Goal: Task Accomplishment & Management: Manage account settings

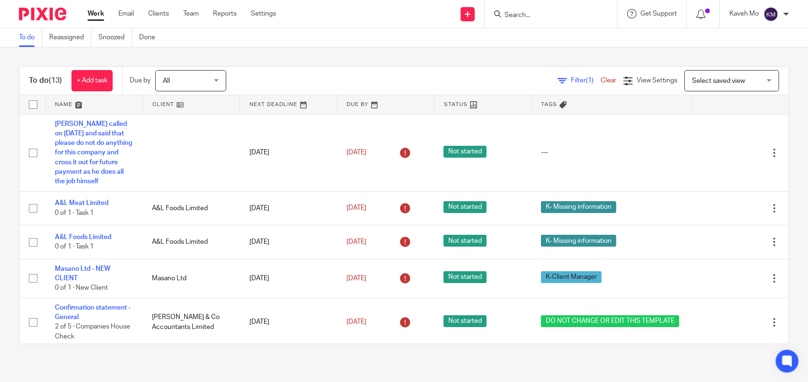
click at [528, 14] on input "Search" at bounding box center [546, 15] width 85 height 9
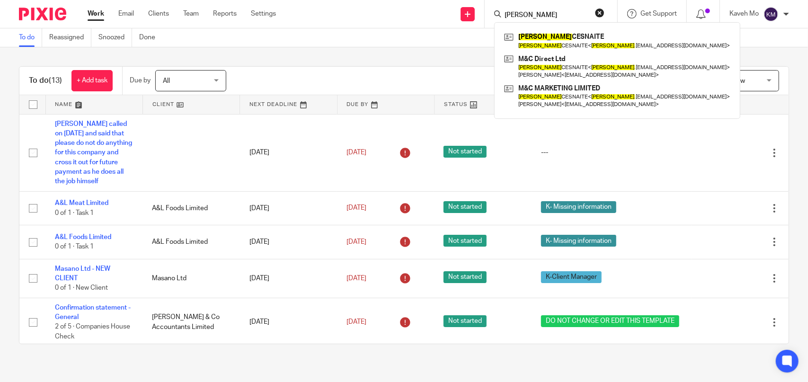
type input "laura"
drag, startPoint x: 546, startPoint y: 13, endPoint x: 495, endPoint y: 16, distance: 51.2
click at [495, 16] on div "laura" at bounding box center [549, 14] width 110 height 12
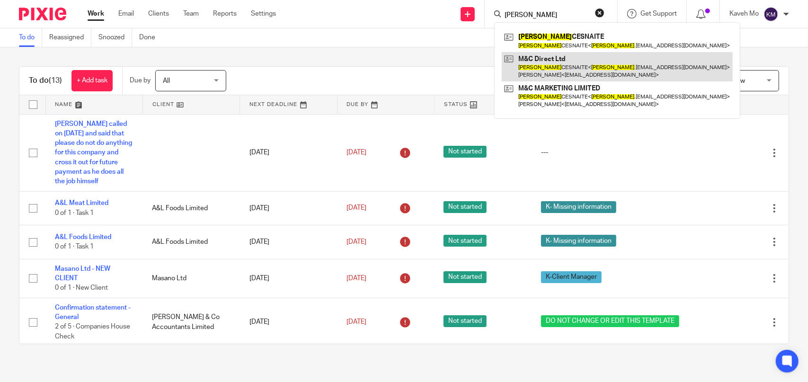
click at [557, 72] on link at bounding box center [617, 66] width 231 height 29
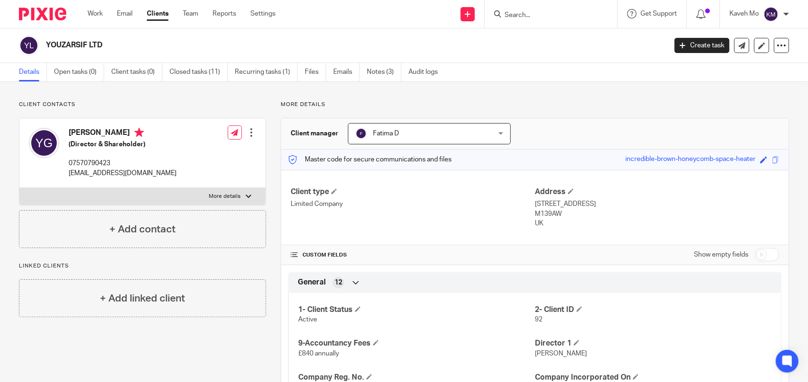
click at [531, 15] on input "Search" at bounding box center [546, 15] width 85 height 9
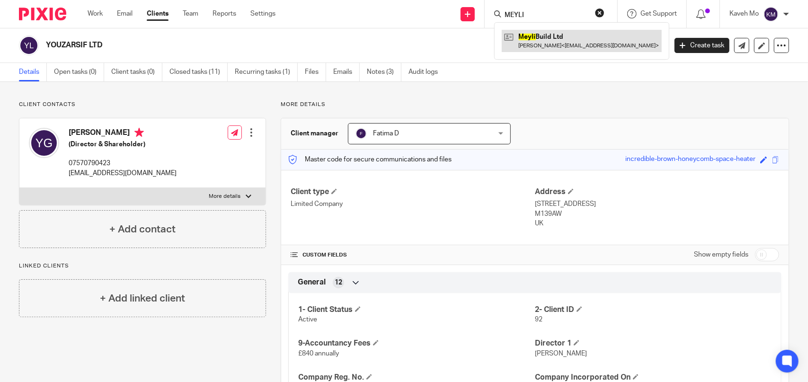
type input "MEYLI"
click at [553, 46] on link at bounding box center [582, 41] width 160 height 22
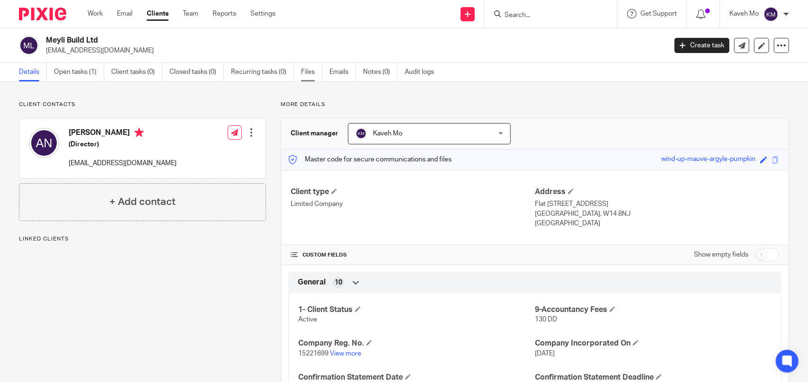
click at [313, 76] on link "Files" at bounding box center [311, 72] width 21 height 18
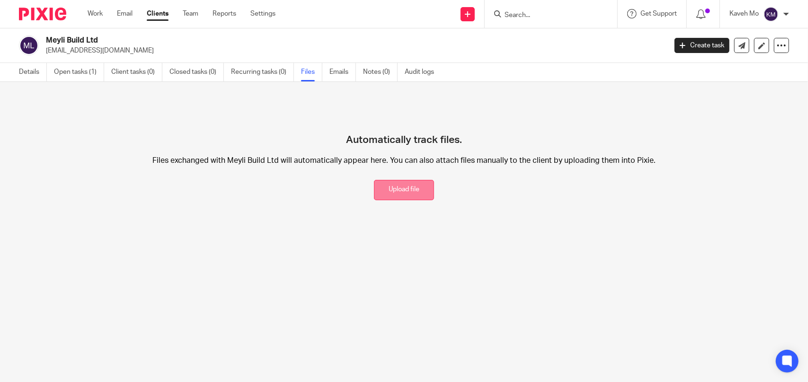
click at [385, 192] on button "Upload file" at bounding box center [404, 190] width 60 height 20
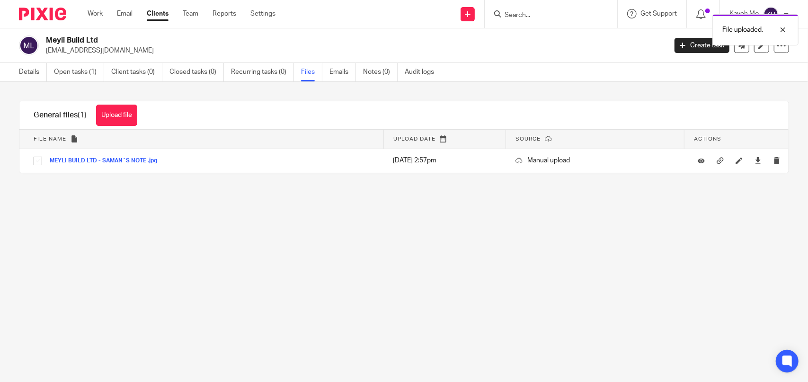
click at [547, 9] on form at bounding box center [554, 14] width 101 height 12
click at [545, 17] on div "File uploaded." at bounding box center [601, 27] width 395 height 36
click at [545, 17] on input "Search" at bounding box center [546, 15] width 85 height 9
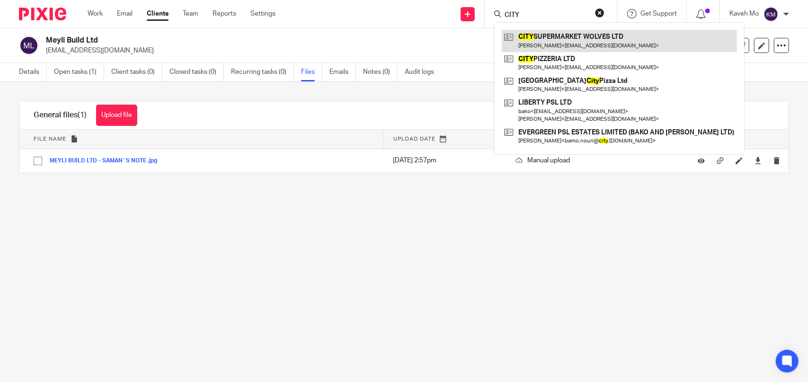
type input "CITY"
click at [548, 44] on link at bounding box center [619, 41] width 235 height 22
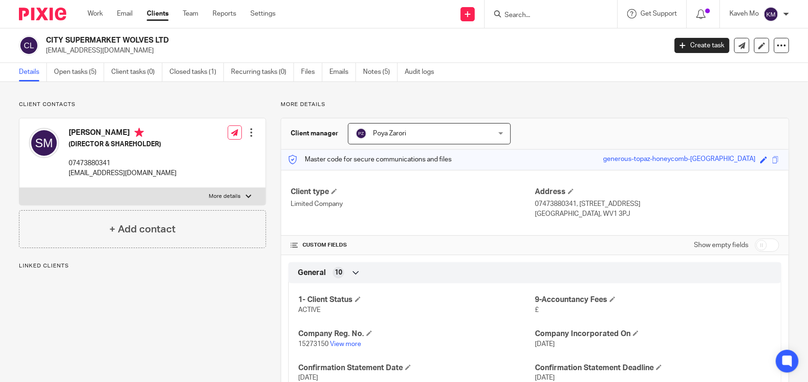
click at [300, 74] on ul "Details Open tasks (5) Client tasks (0) Closed tasks (1) Recurring tasks (0) Fi…" at bounding box center [233, 72] width 429 height 18
click at [306, 74] on link "Files" at bounding box center [311, 72] width 21 height 18
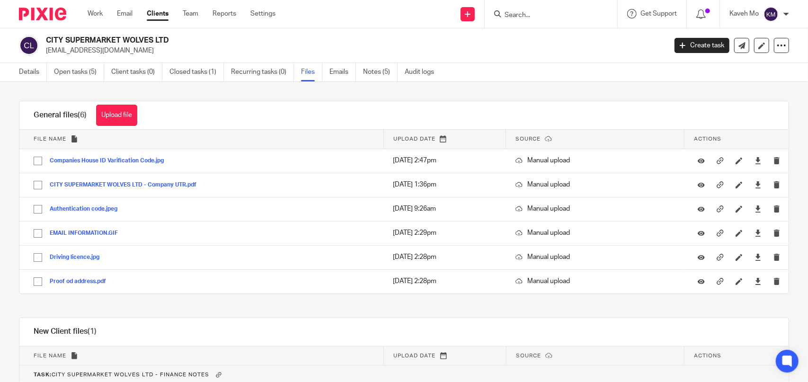
click at [125, 118] on button "Upload file" at bounding box center [116, 115] width 41 height 21
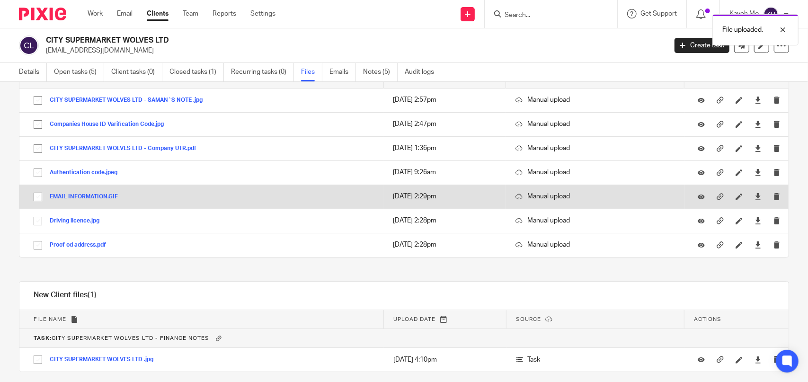
scroll to position [91, 0]
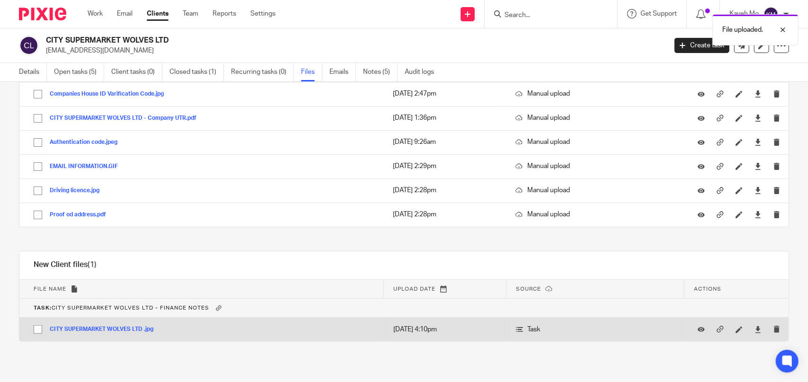
click at [123, 326] on button "CITY SUPERMARKET WOLVES LTD .jpg" at bounding box center [105, 329] width 111 height 7
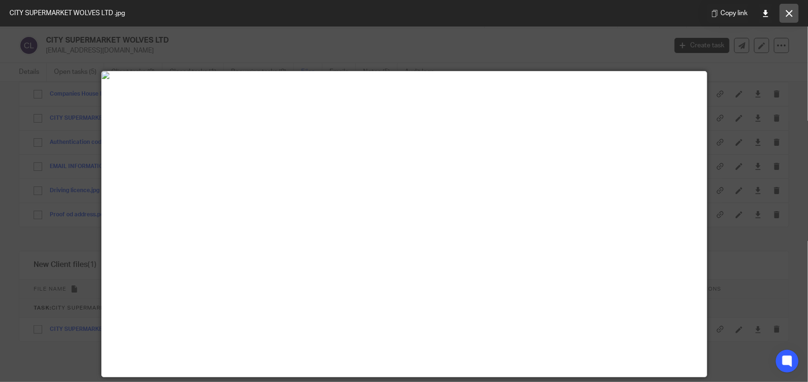
click at [797, 8] on button at bounding box center [789, 13] width 19 height 19
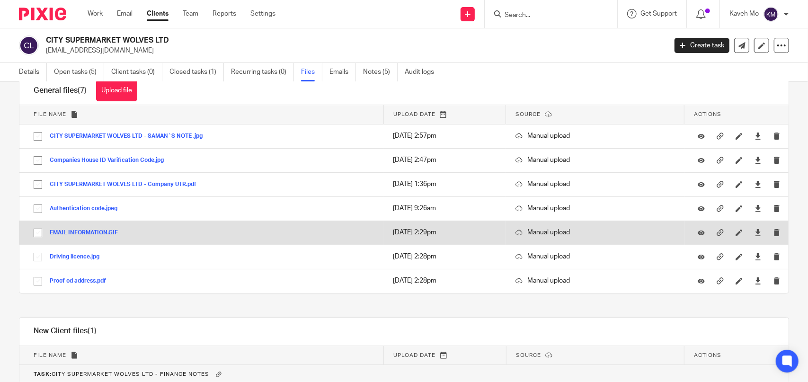
scroll to position [0, 0]
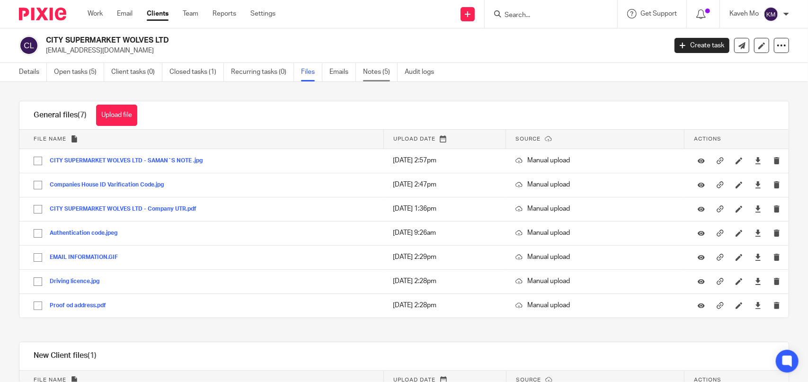
click at [373, 71] on link "Notes (5)" at bounding box center [380, 72] width 35 height 18
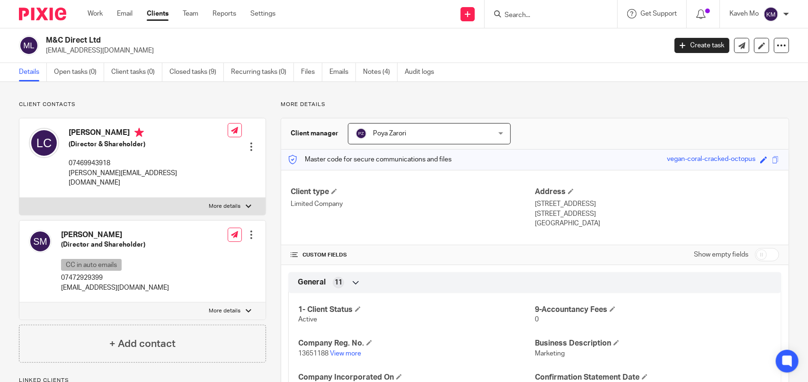
click at [138, 198] on label "More details" at bounding box center [142, 206] width 246 height 17
click at [19, 197] on input "More details" at bounding box center [19, 197] width 0 height 0
checkbox input "true"
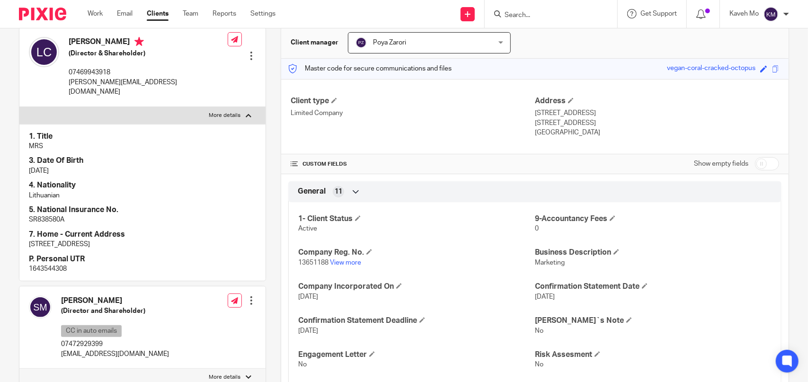
scroll to position [95, 0]
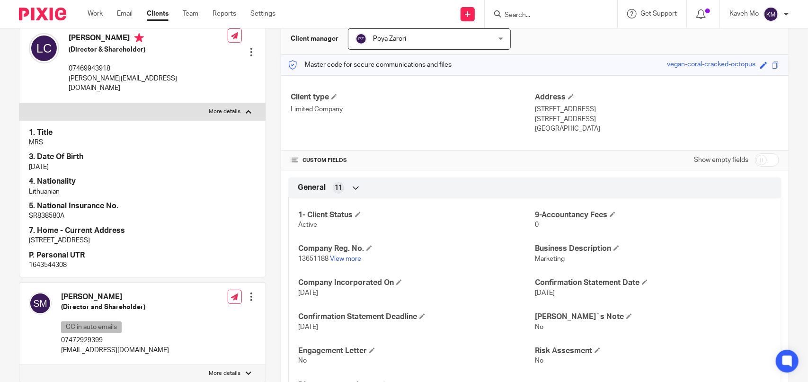
click at [62, 260] on p "1643544308" at bounding box center [142, 264] width 227 height 9
copy p "1643544308"
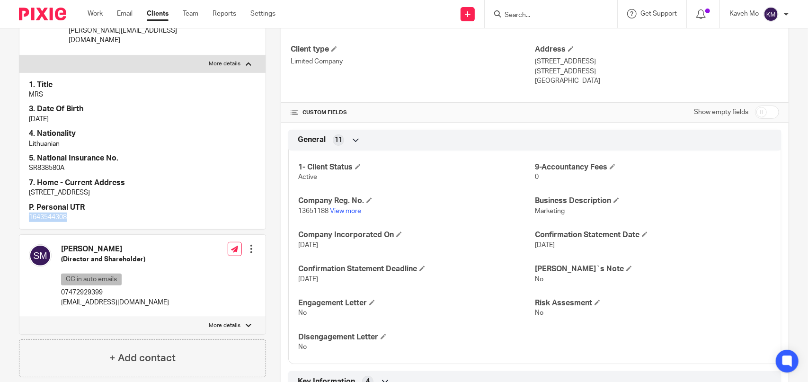
scroll to position [189, 0]
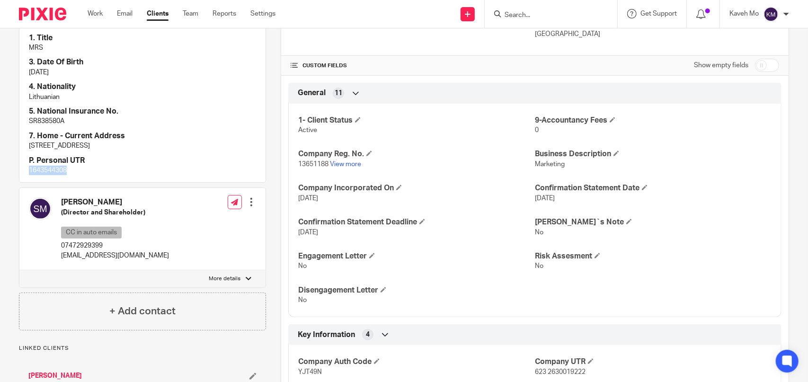
click at [202, 270] on label "More details" at bounding box center [142, 278] width 246 height 17
click at [19, 270] on input "More details" at bounding box center [19, 270] width 0 height 0
checkbox input "true"
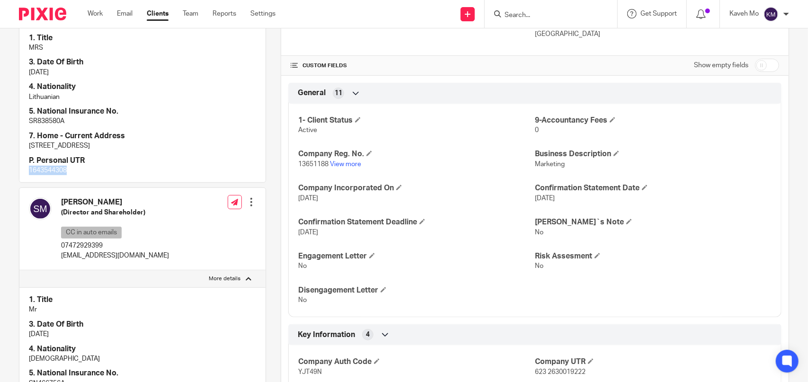
scroll to position [331, 0]
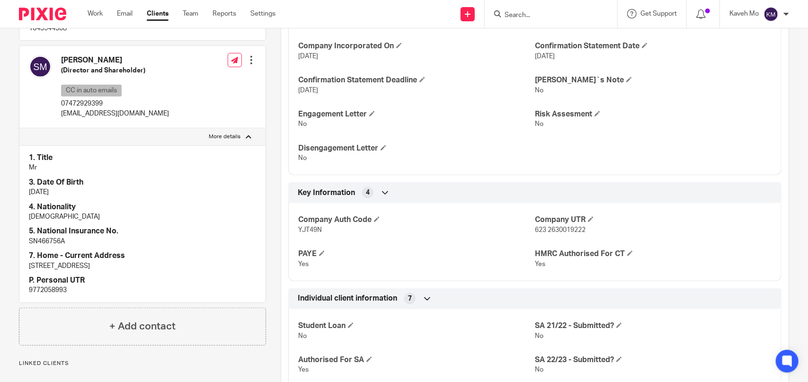
click at [58, 285] on p "9772058993" at bounding box center [142, 289] width 227 height 9
copy div "9772058993"
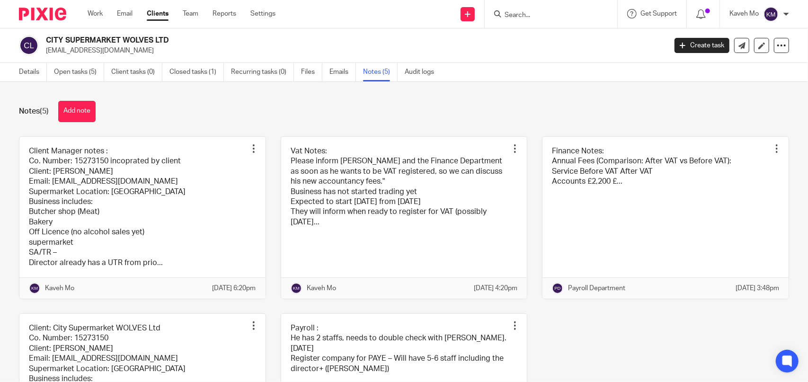
click at [563, 16] on input "Search" at bounding box center [546, 15] width 85 height 9
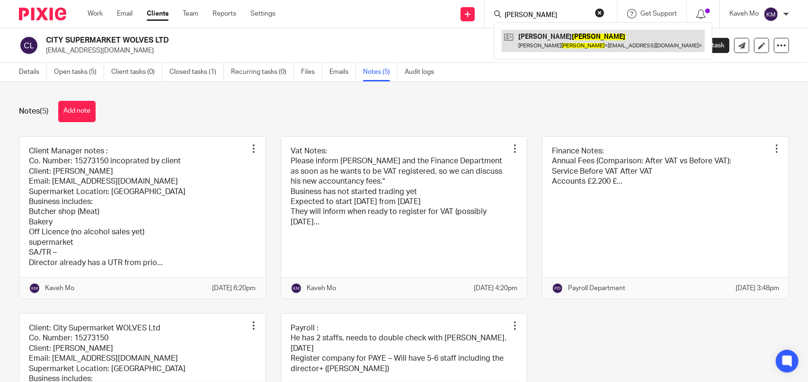
type input "[PERSON_NAME]"
click at [532, 32] on link at bounding box center [603, 41] width 203 height 22
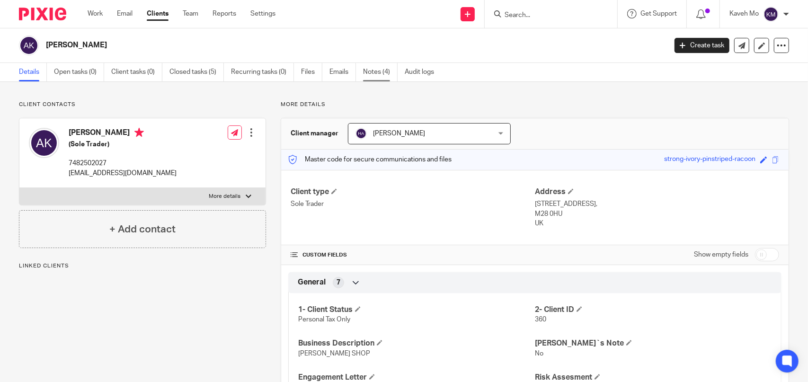
click at [367, 75] on link "Notes (4)" at bounding box center [380, 72] width 35 height 18
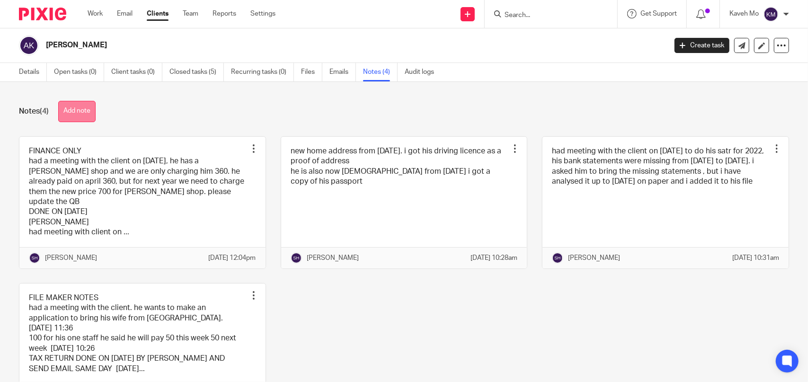
click at [78, 114] on button "Add note" at bounding box center [76, 111] width 37 height 21
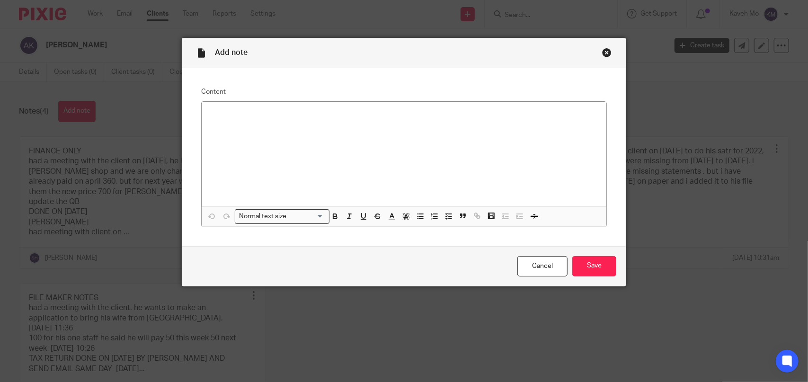
click at [603, 52] on div "Close this dialog window" at bounding box center [606, 52] width 9 height 9
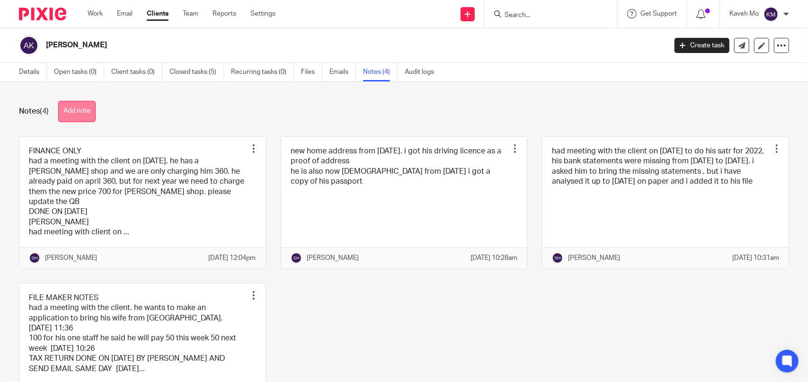
click at [78, 111] on button "Add note" at bounding box center [76, 111] width 37 height 21
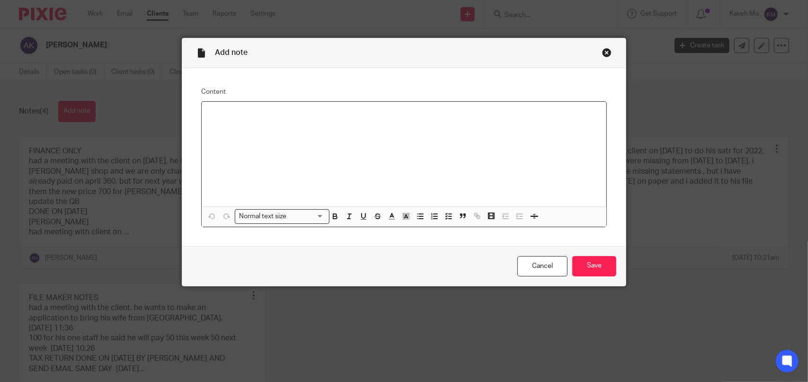
drag, startPoint x: 224, startPoint y: 118, endPoint x: 250, endPoint y: 105, distance: 28.6
click at [250, 106] on div at bounding box center [404, 154] width 405 height 105
click at [492, 113] on p "he paid 240 in july 2025 for adding two staff but he cancelled one of them so w…" at bounding box center [404, 113] width 390 height 9
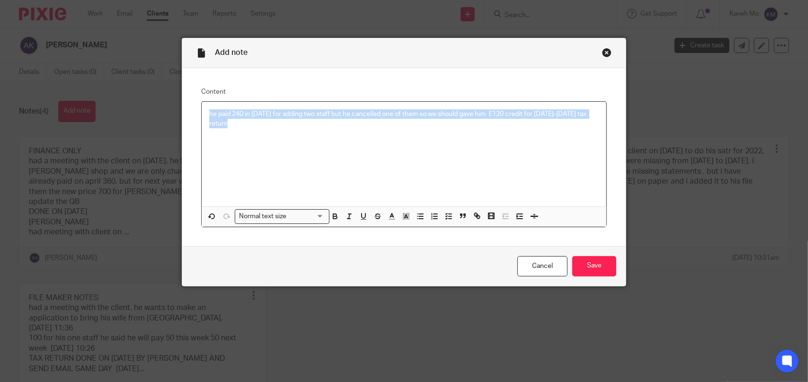
drag, startPoint x: 223, startPoint y: 116, endPoint x: 199, endPoint y: 110, distance: 25.3
click at [202, 110] on div "he paid 240 in july 2025 for adding two staff but he cancelled one of them so w…" at bounding box center [404, 154] width 405 height 105
copy p "he paid 240 in july 2025 for adding two staff but he cancelled one of them so w…"
click at [597, 267] on input "Save" at bounding box center [594, 266] width 44 height 20
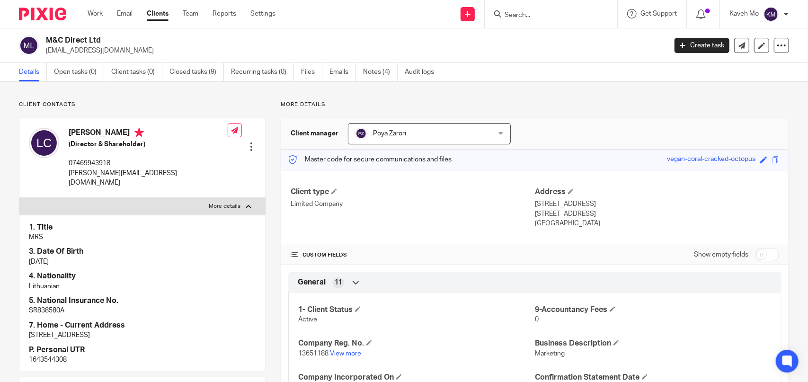
click at [540, 18] on input "Search" at bounding box center [546, 15] width 85 height 9
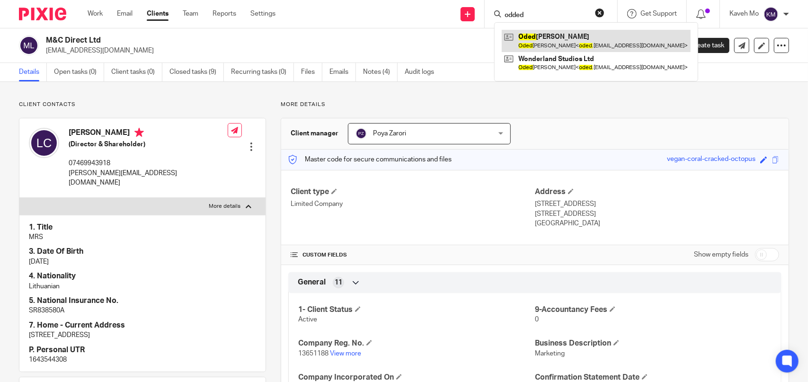
type input "odded"
click at [549, 42] on link at bounding box center [596, 41] width 189 height 22
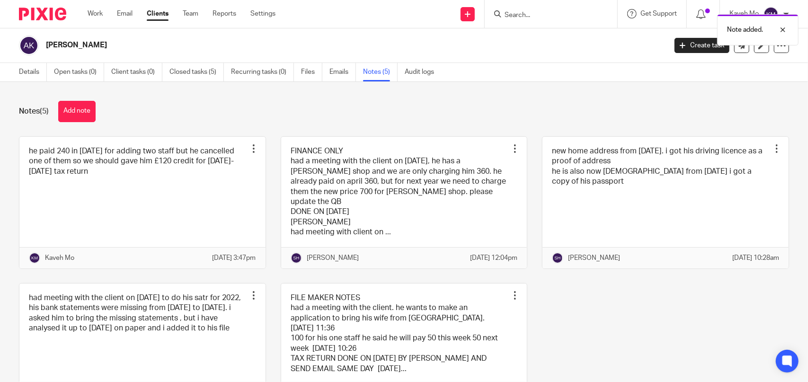
click at [557, 18] on div "Note added." at bounding box center [601, 27] width 395 height 36
drag, startPoint x: 525, startPoint y: 15, endPoint x: 507, endPoint y: 16, distance: 18.0
click at [522, 16] on div "Note added." at bounding box center [601, 27] width 395 height 36
click at [512, 15] on div "Note added." at bounding box center [601, 27] width 395 height 36
click at [515, 17] on input "Search" at bounding box center [546, 15] width 85 height 9
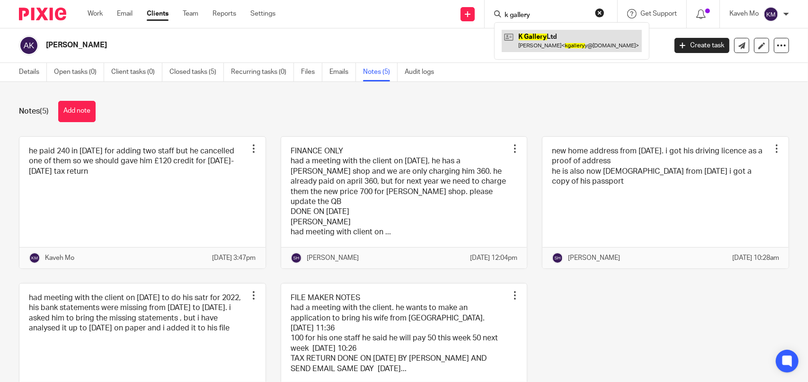
type input "k gallery"
click at [560, 45] on link at bounding box center [572, 41] width 140 height 22
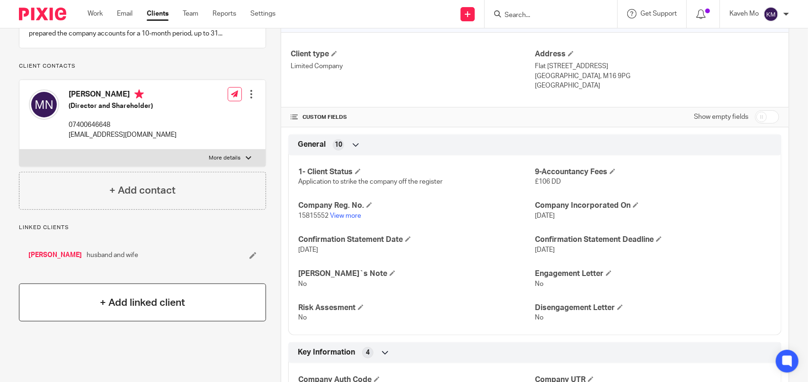
scroll to position [142, 0]
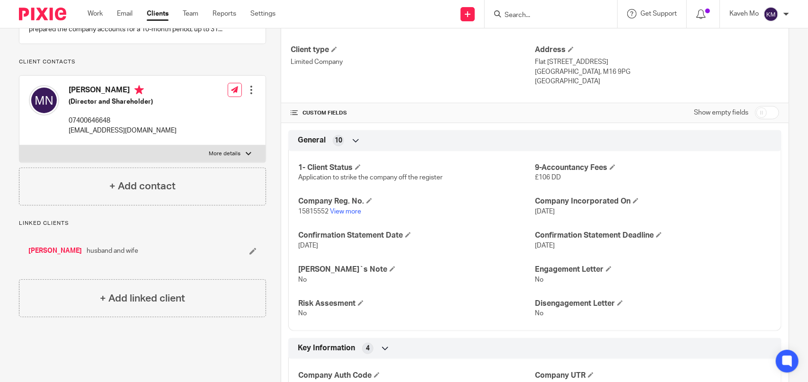
click at [62, 256] on link "[PERSON_NAME]" at bounding box center [54, 250] width 53 height 9
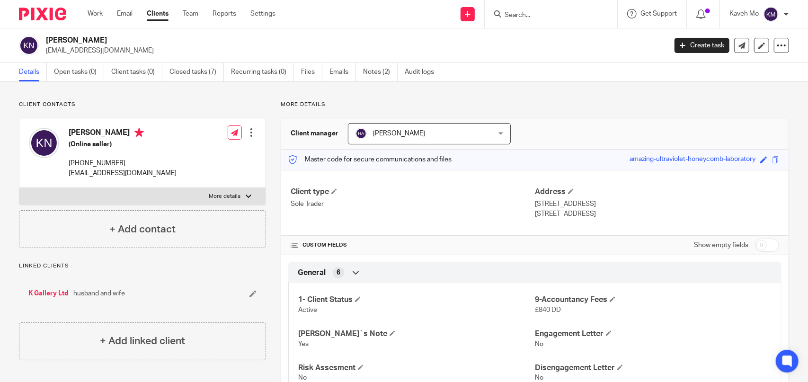
click at [536, 10] on form at bounding box center [554, 14] width 101 height 12
click at [537, 21] on div at bounding box center [551, 14] width 133 height 28
click at [534, 17] on input "Search" at bounding box center [546, 15] width 85 height 9
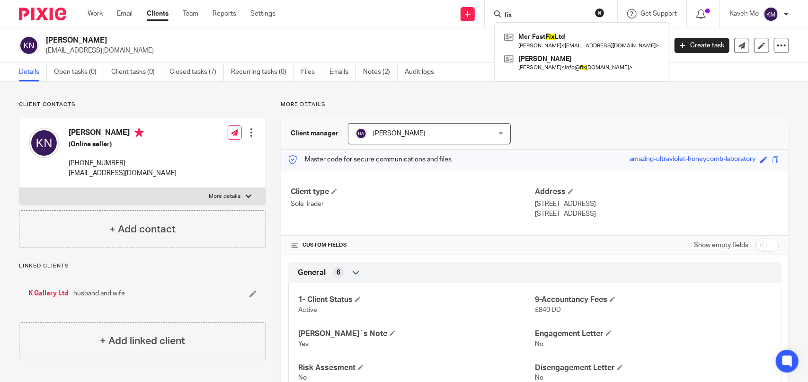
drag, startPoint x: 526, startPoint y: 15, endPoint x: 498, endPoint y: 16, distance: 28.0
click at [498, 16] on div "fix" at bounding box center [549, 14] width 110 height 12
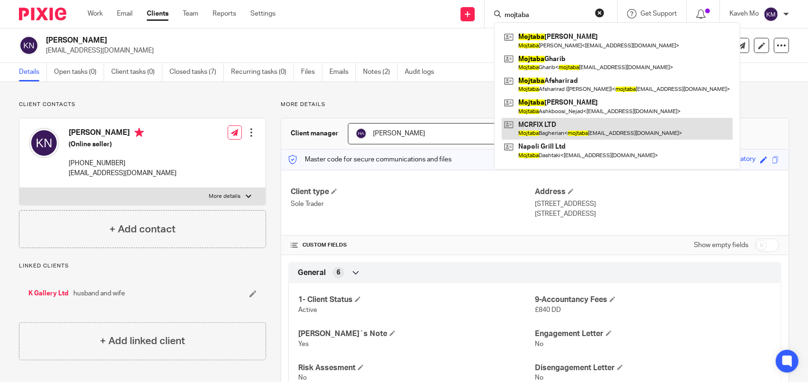
type input "mojtaba"
click at [540, 127] on link at bounding box center [617, 129] width 231 height 22
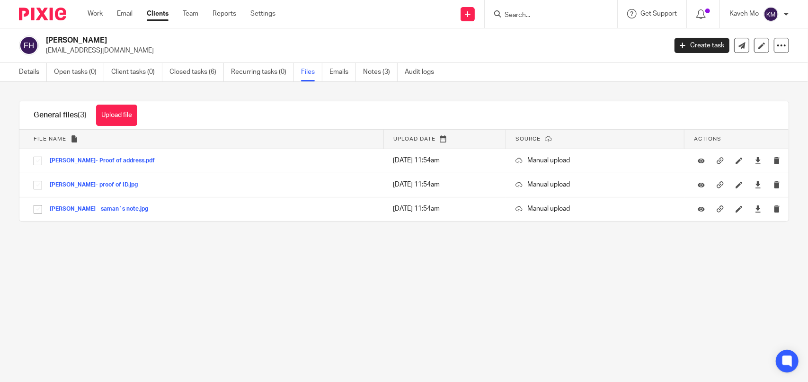
click at [536, 15] on input "Search" at bounding box center [546, 15] width 85 height 9
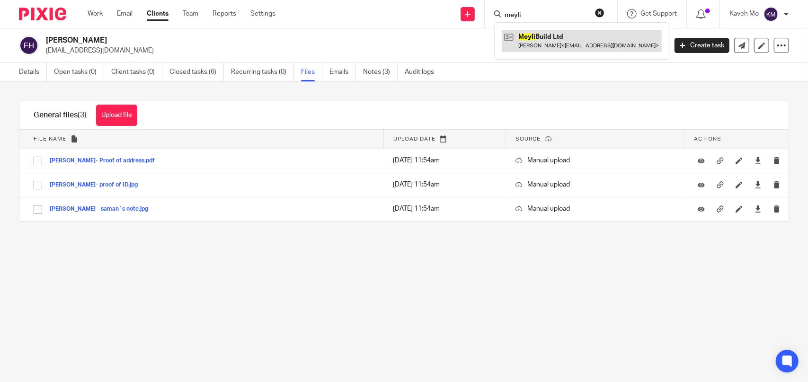
type input "meyli"
click at [542, 42] on link at bounding box center [582, 41] width 160 height 22
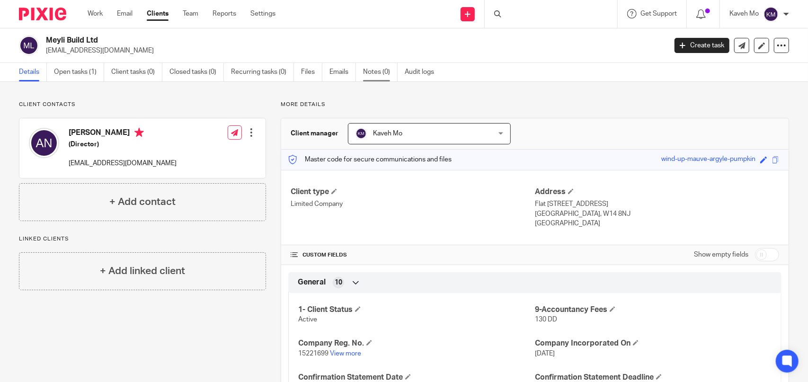
click at [375, 72] on link "Notes (0)" at bounding box center [380, 72] width 35 height 18
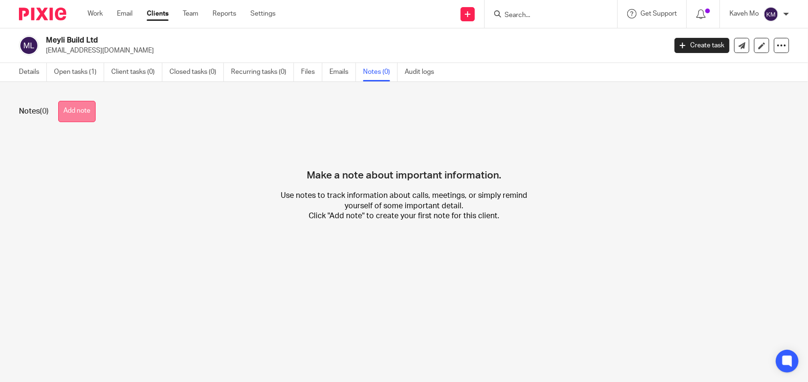
click at [79, 107] on button "Add note" at bounding box center [76, 111] width 37 height 21
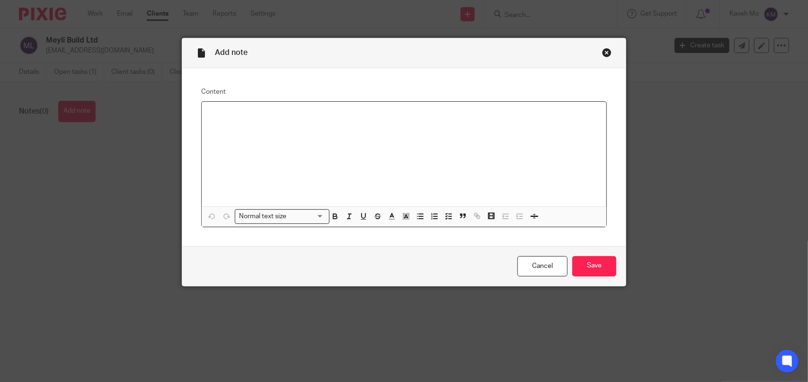
click at [243, 126] on div at bounding box center [404, 154] width 405 height 105
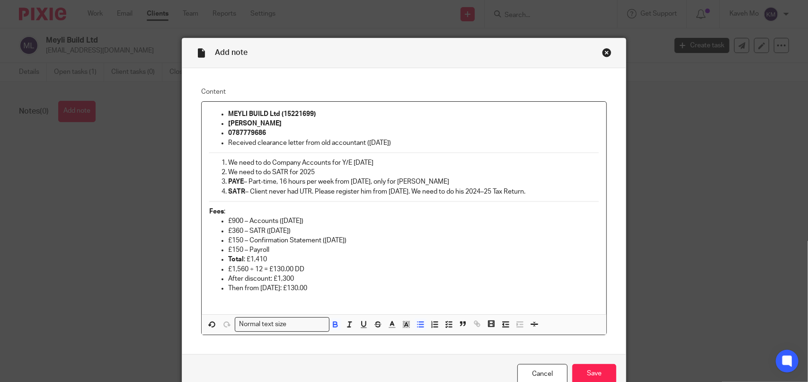
click at [215, 111] on ul "MEYLI BUILD Ltd (15221699) Mr Ali Nordallpory 0787779686 Received clearance let…" at bounding box center [404, 128] width 390 height 38
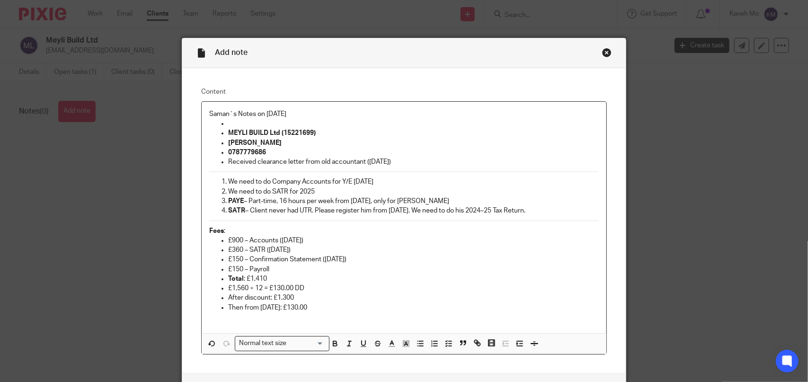
drag, startPoint x: 274, startPoint y: 113, endPoint x: 203, endPoint y: 113, distance: 71.5
click at [203, 113] on div "Saman`s Notes on 11/08/2025 MEYLI BUILD Ltd (15221699) Mr Ali Nordallpory 07877…" at bounding box center [404, 217] width 405 height 231
click at [331, 346] on icon "button" at bounding box center [335, 343] width 9 height 9
click at [364, 344] on icon "button" at bounding box center [363, 343] width 9 height 9
click at [392, 346] on icon "button" at bounding box center [392, 343] width 9 height 9
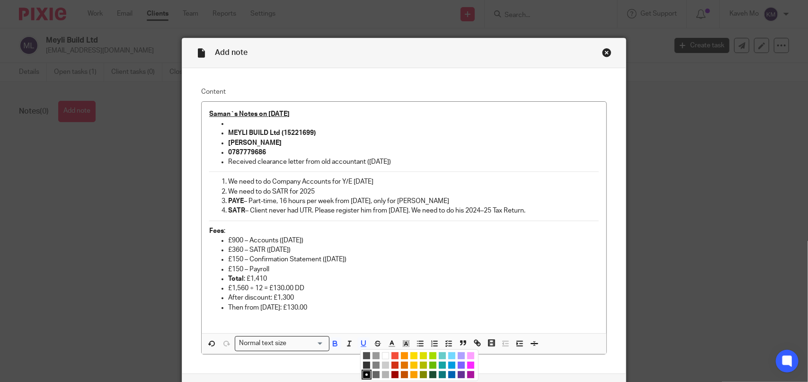
click at [391, 373] on li "color:#9F0500" at bounding box center [394, 374] width 7 height 7
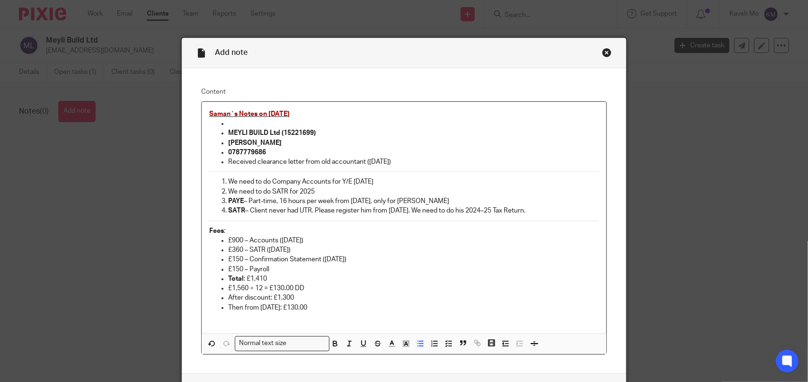
click at [325, 124] on p at bounding box center [413, 123] width 371 height 9
click at [316, 306] on p "Then from Nov 2025: £130.00" at bounding box center [413, 307] width 371 height 9
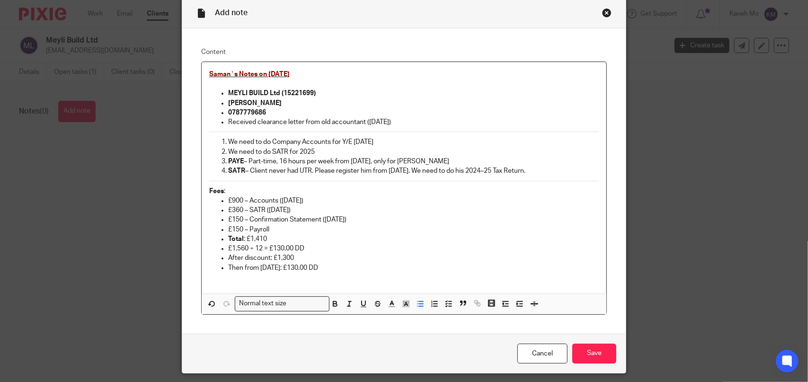
scroll to position [67, 0]
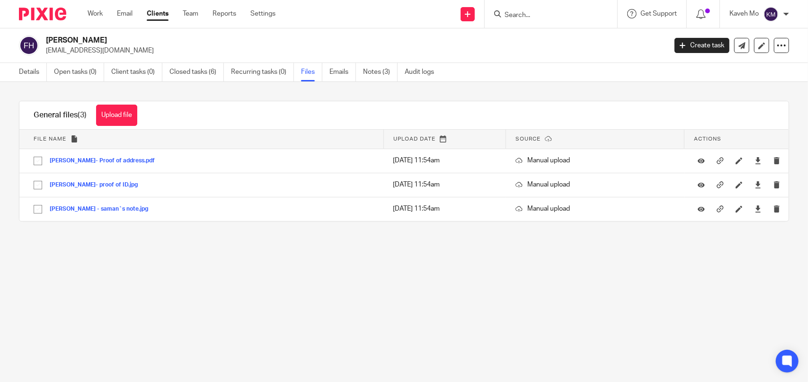
click at [566, 18] on input "Search" at bounding box center [546, 15] width 85 height 9
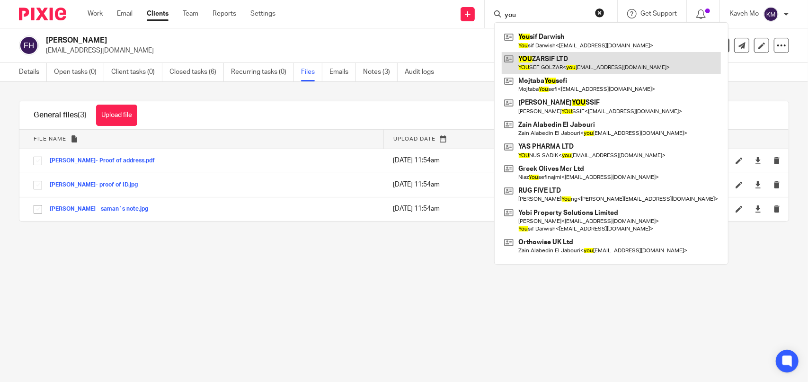
type input "you"
click at [559, 63] on link at bounding box center [611, 63] width 219 height 22
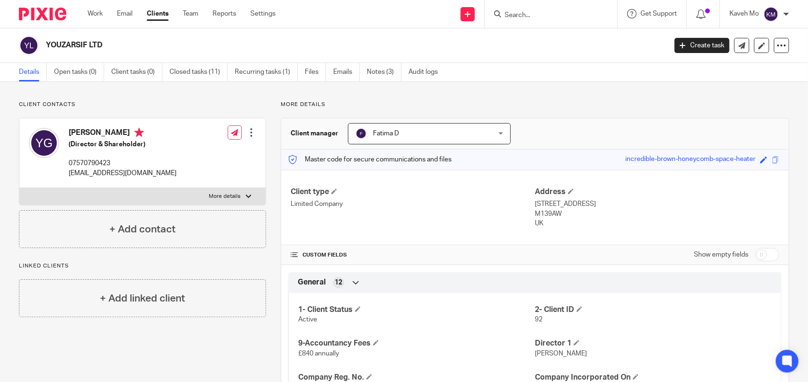
click at [143, 173] on p "yousef_golzar@hotmail.co.uk" at bounding box center [123, 173] width 108 height 9
copy div "yousef_golzar@hotmail.co.uk"
